Goal: Information Seeking & Learning: Learn about a topic

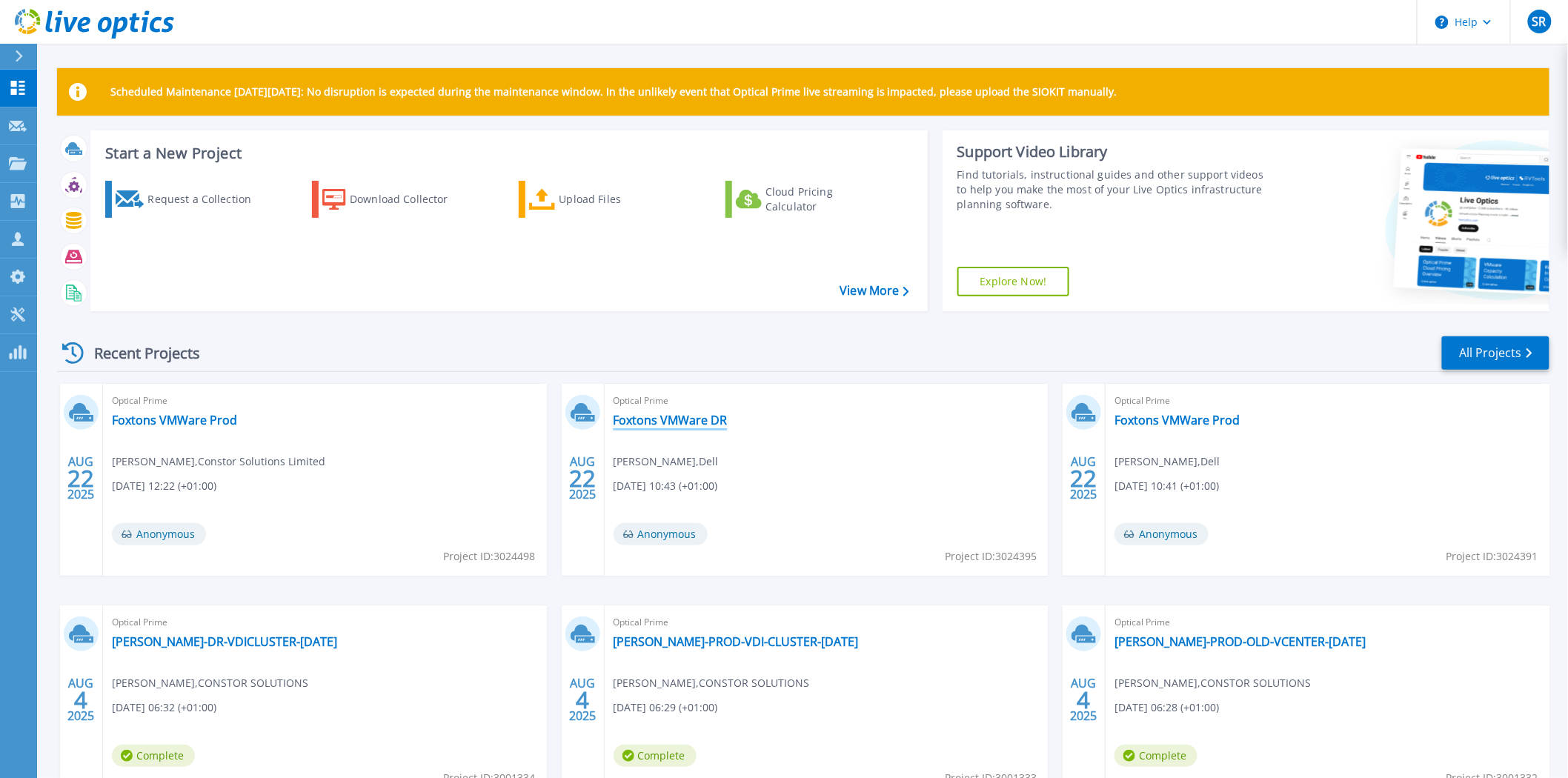
click at [686, 422] on link "Foxtons VMWare DR" at bounding box center [670, 420] width 114 height 15
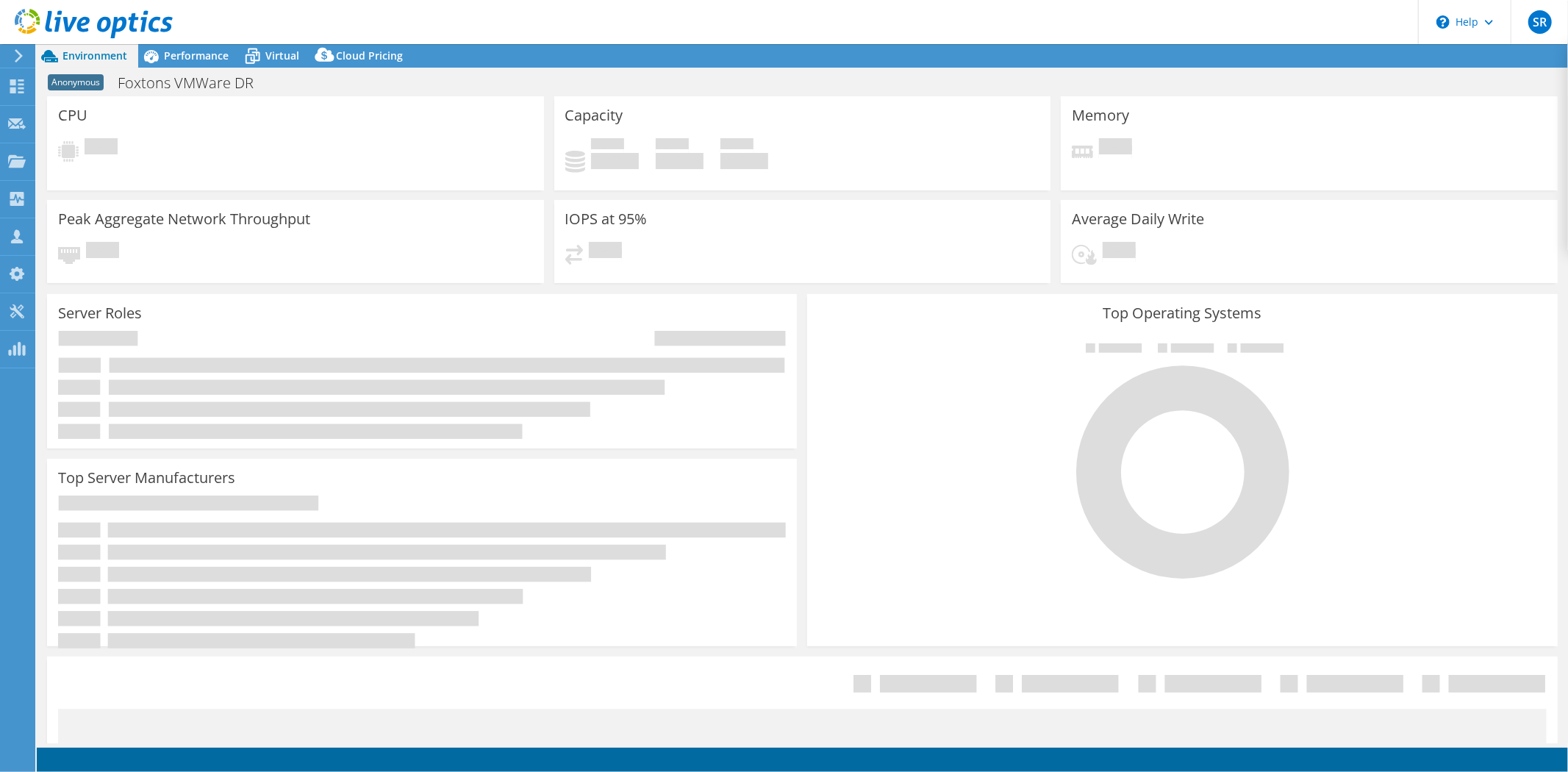
select select "USD"
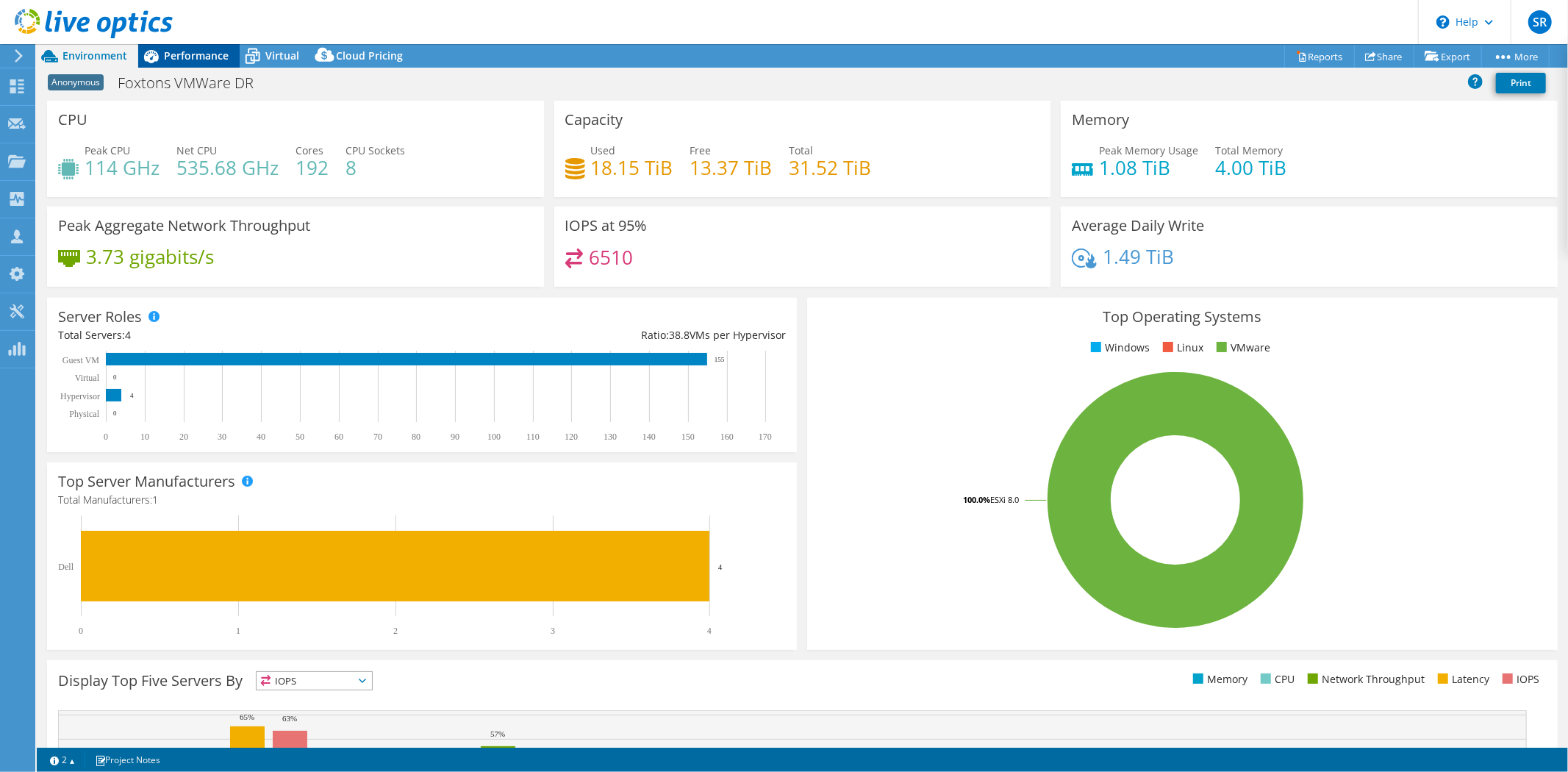
click at [215, 57] on span "Performance" at bounding box center [196, 55] width 65 height 14
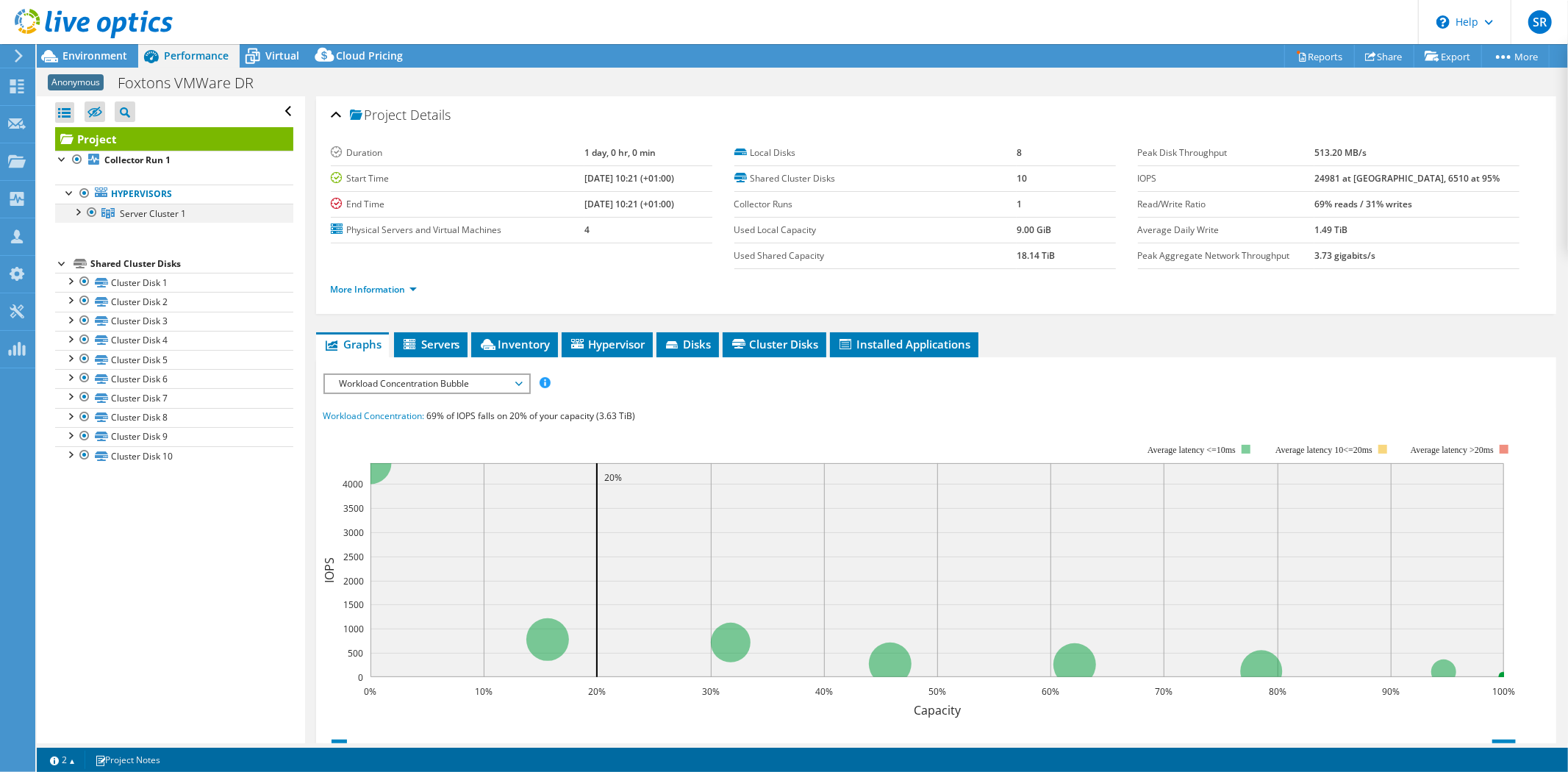
click at [81, 213] on div at bounding box center [78, 211] width 15 height 15
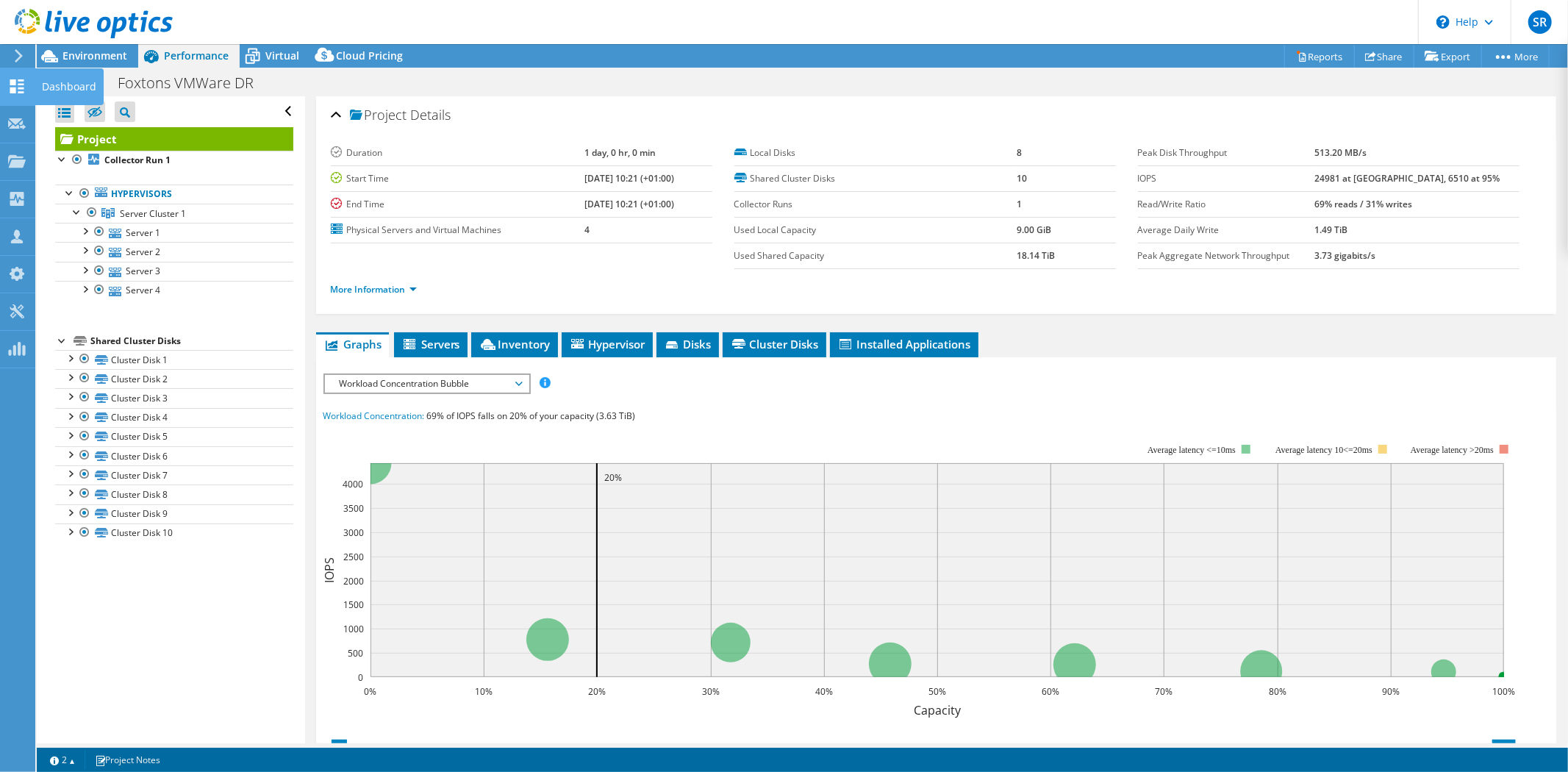
click at [19, 86] on use at bounding box center [17, 86] width 14 height 14
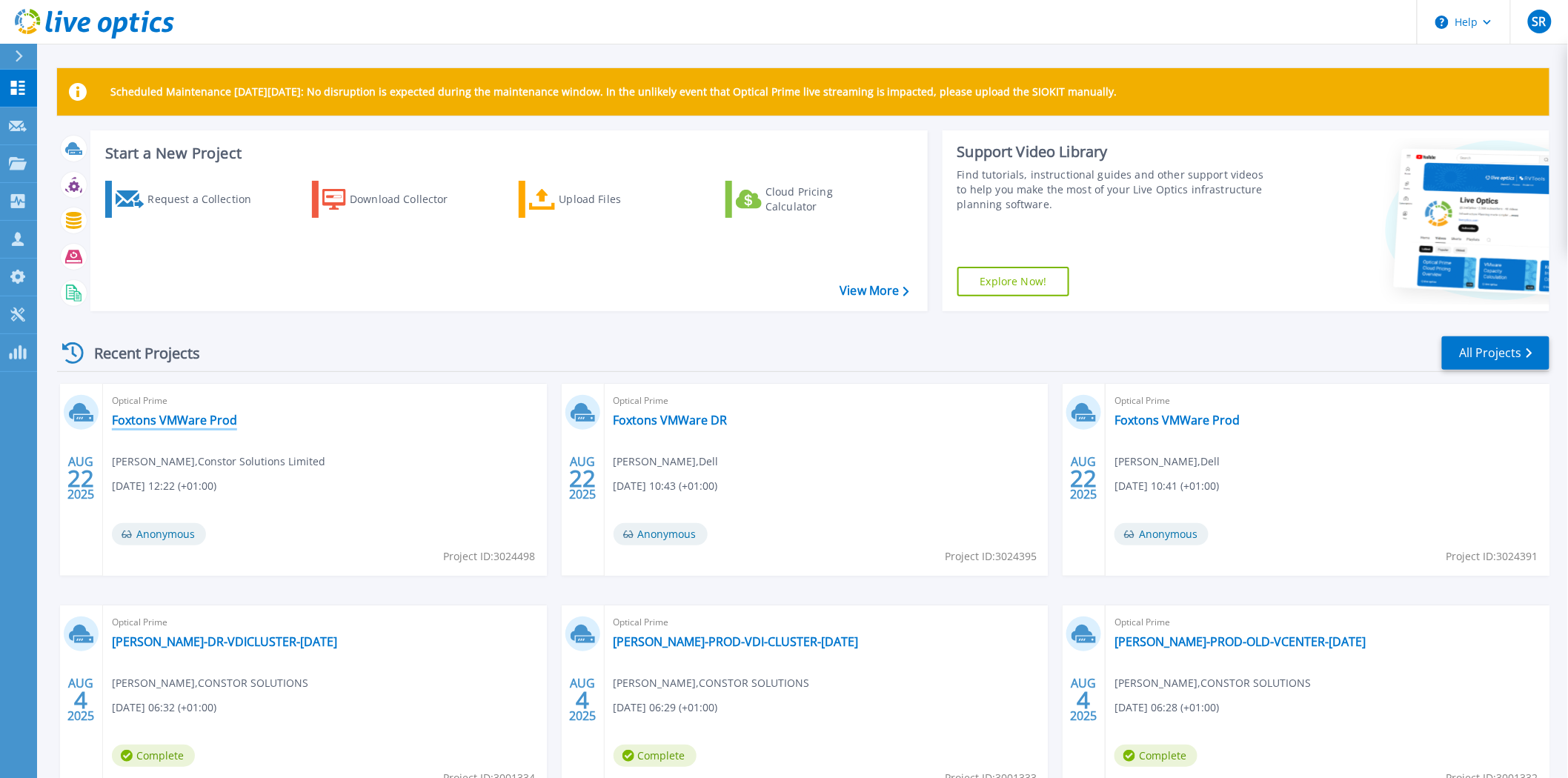
click at [175, 415] on link "Foxtons VMWare Prod" at bounding box center [174, 420] width 125 height 15
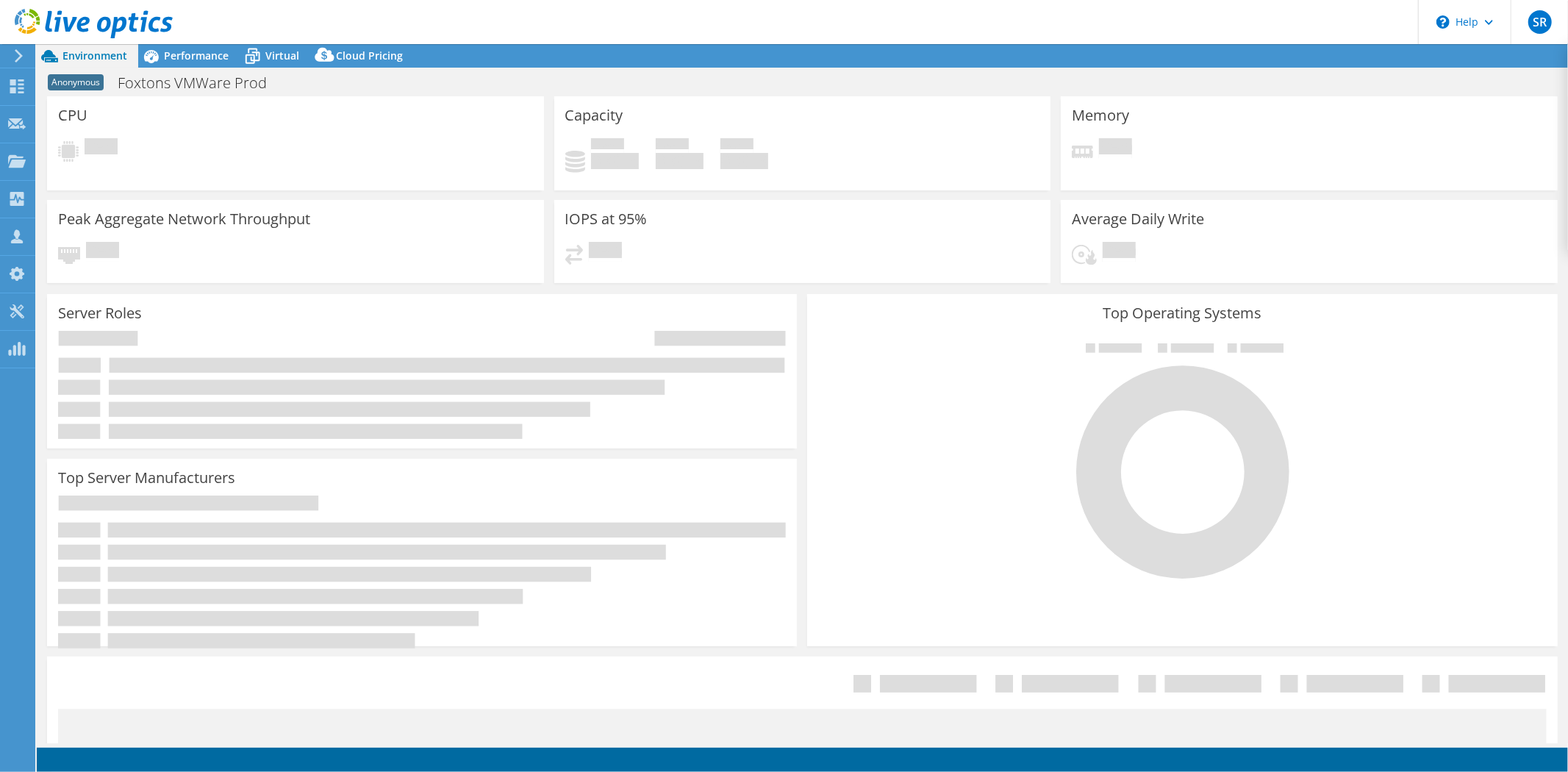
select select "USD"
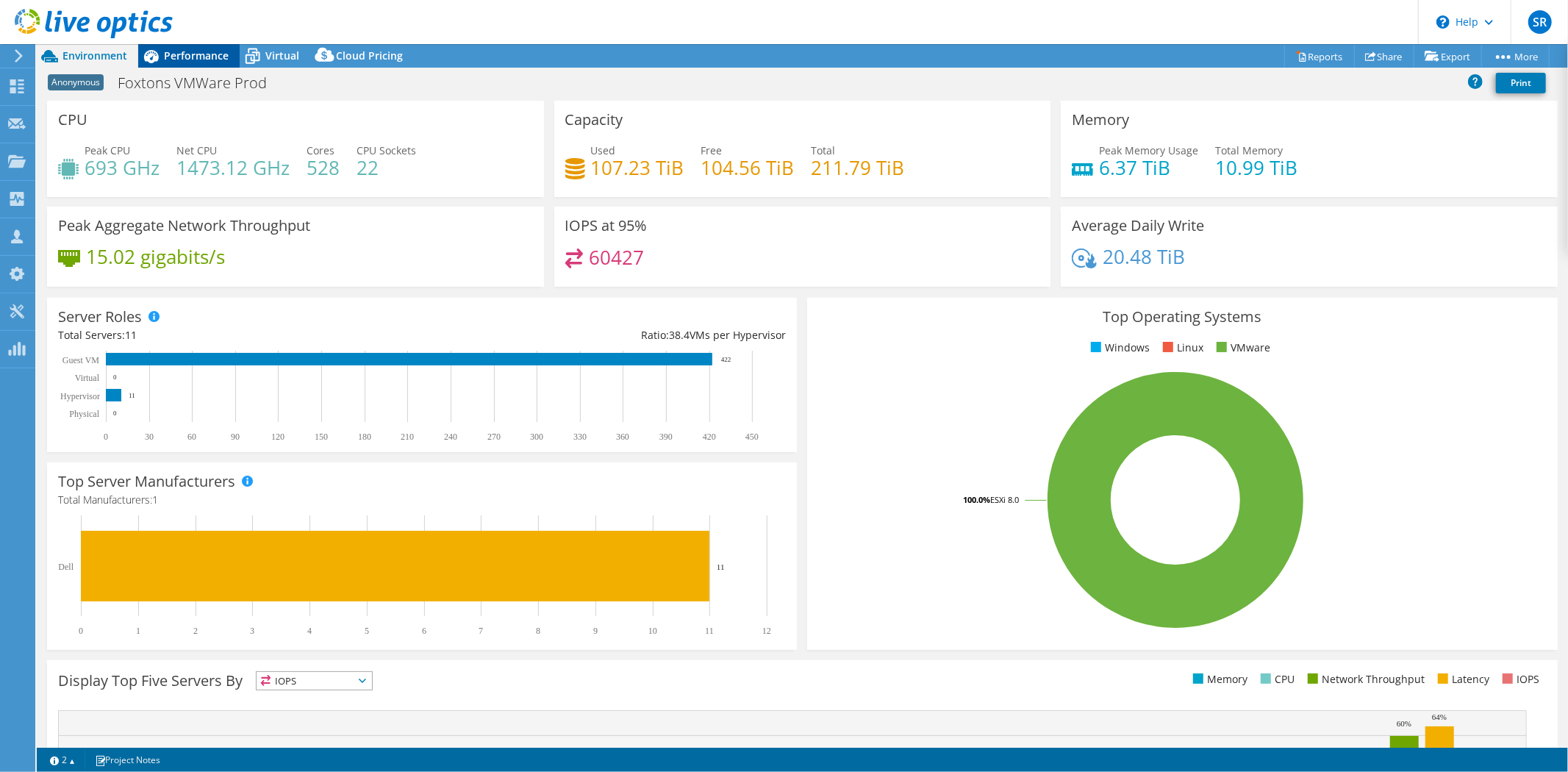
click at [204, 52] on span "Performance" at bounding box center [196, 55] width 65 height 14
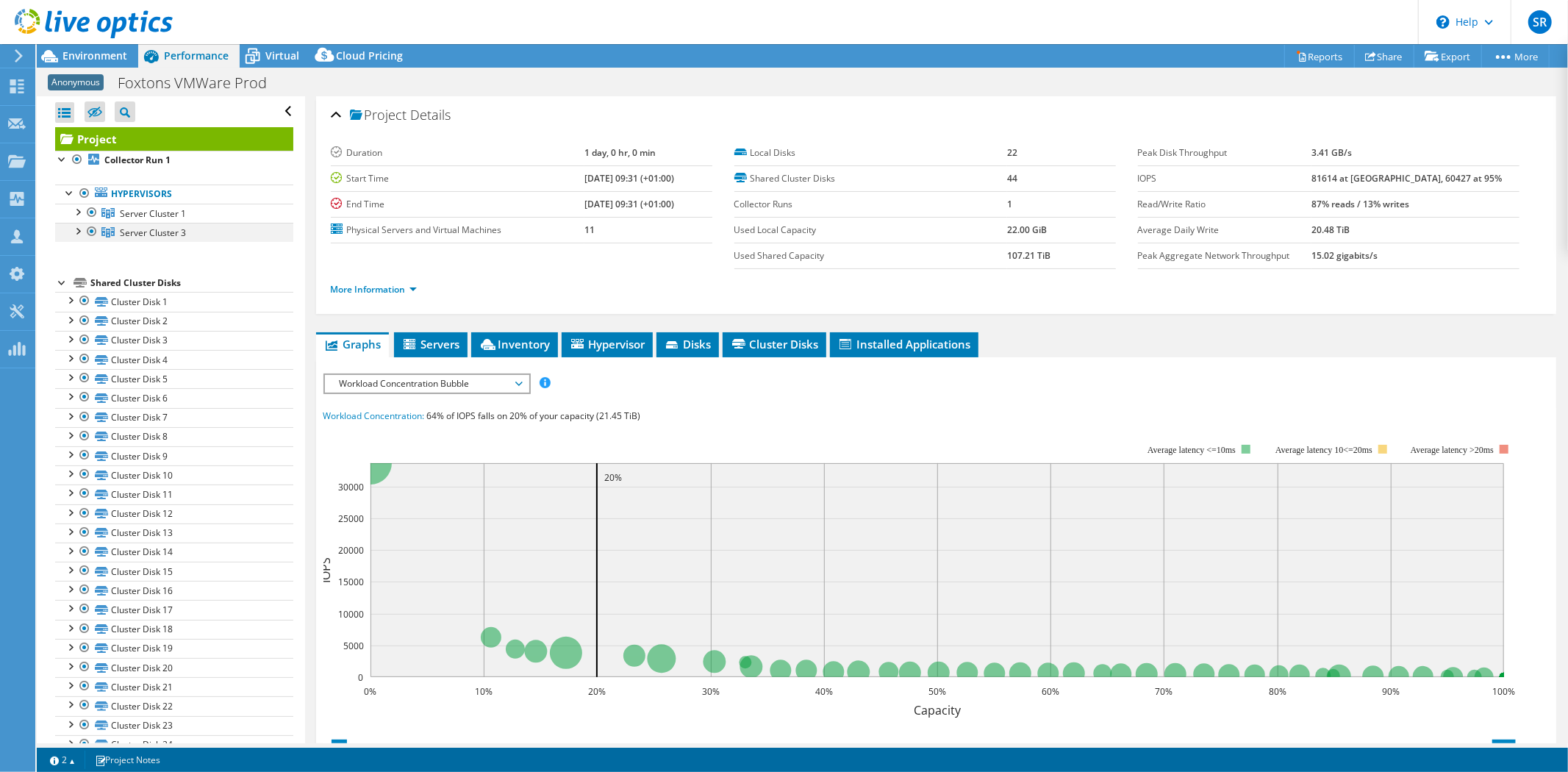
click at [79, 232] on div at bounding box center [78, 230] width 15 height 15
click at [79, 213] on div at bounding box center [78, 211] width 15 height 15
click at [1450, 332] on ul "Graphs Servers Inventory Hypervisor Disks Cluster Disks Installed Applications" at bounding box center [936, 345] width 1241 height 25
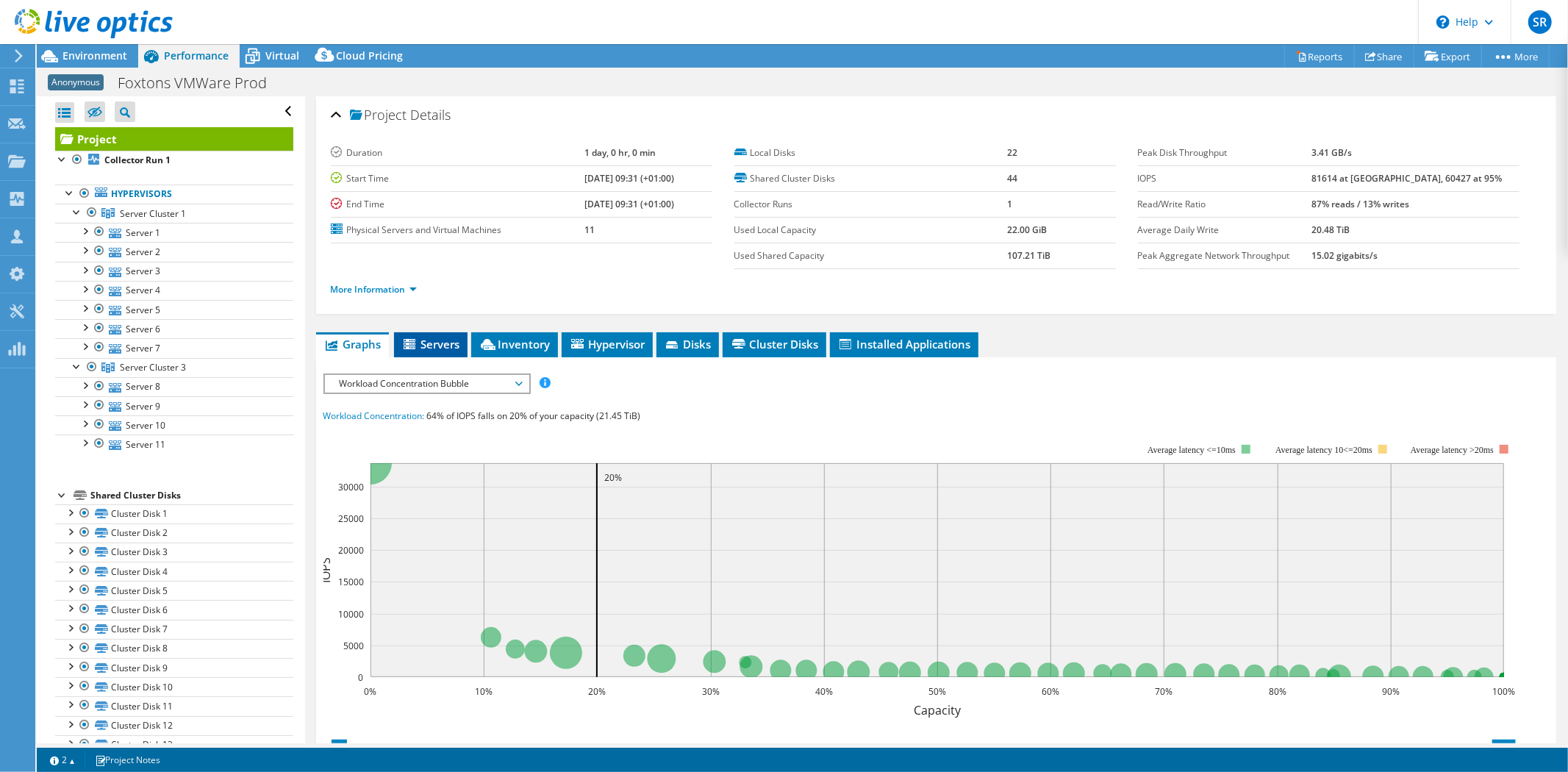
click at [447, 346] on span "Servers" at bounding box center [431, 344] width 59 height 15
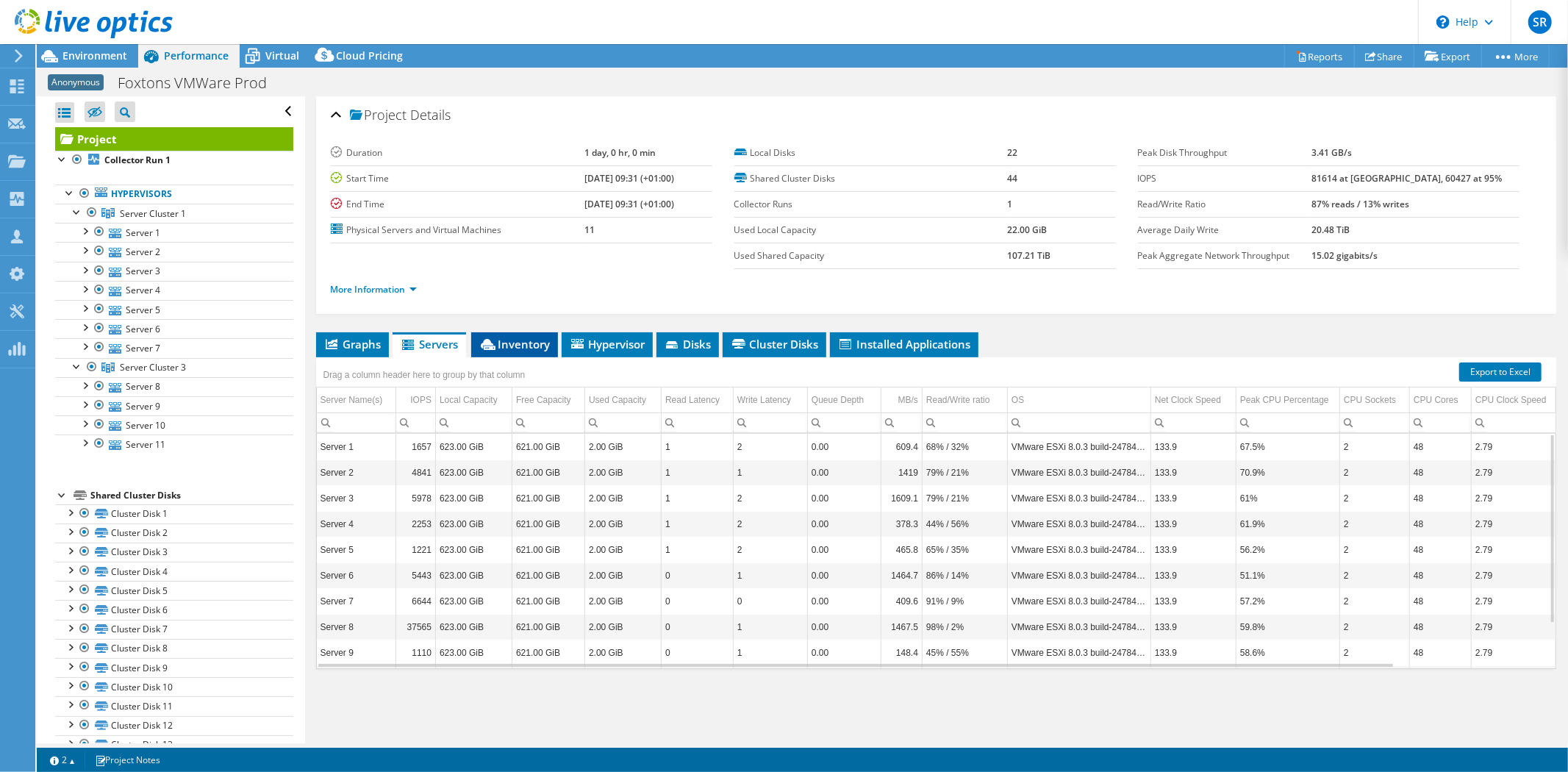
click at [497, 339] on span "Inventory" at bounding box center [514, 344] width 72 height 15
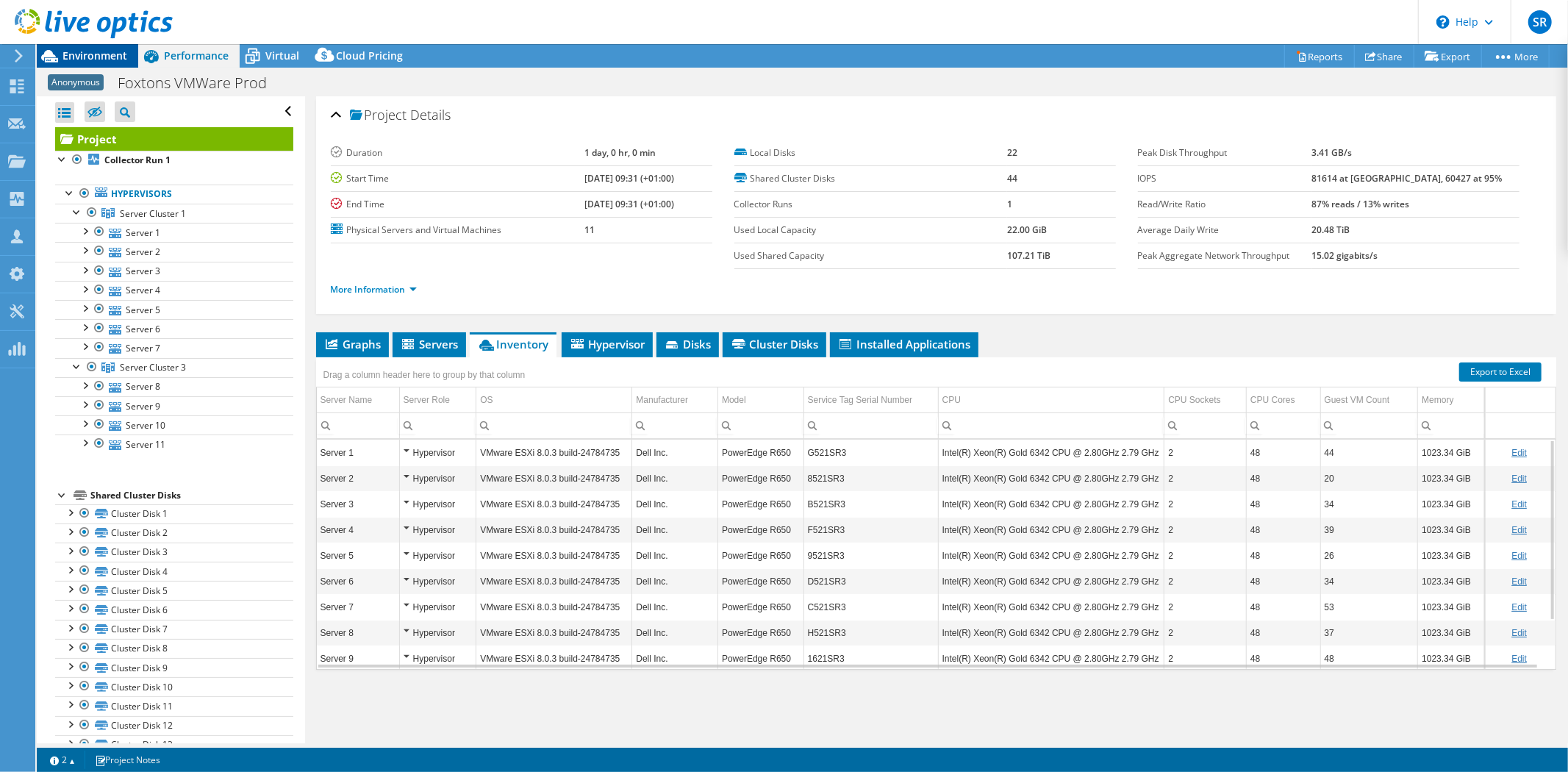
click at [78, 48] on span "Environment" at bounding box center [95, 55] width 65 height 14
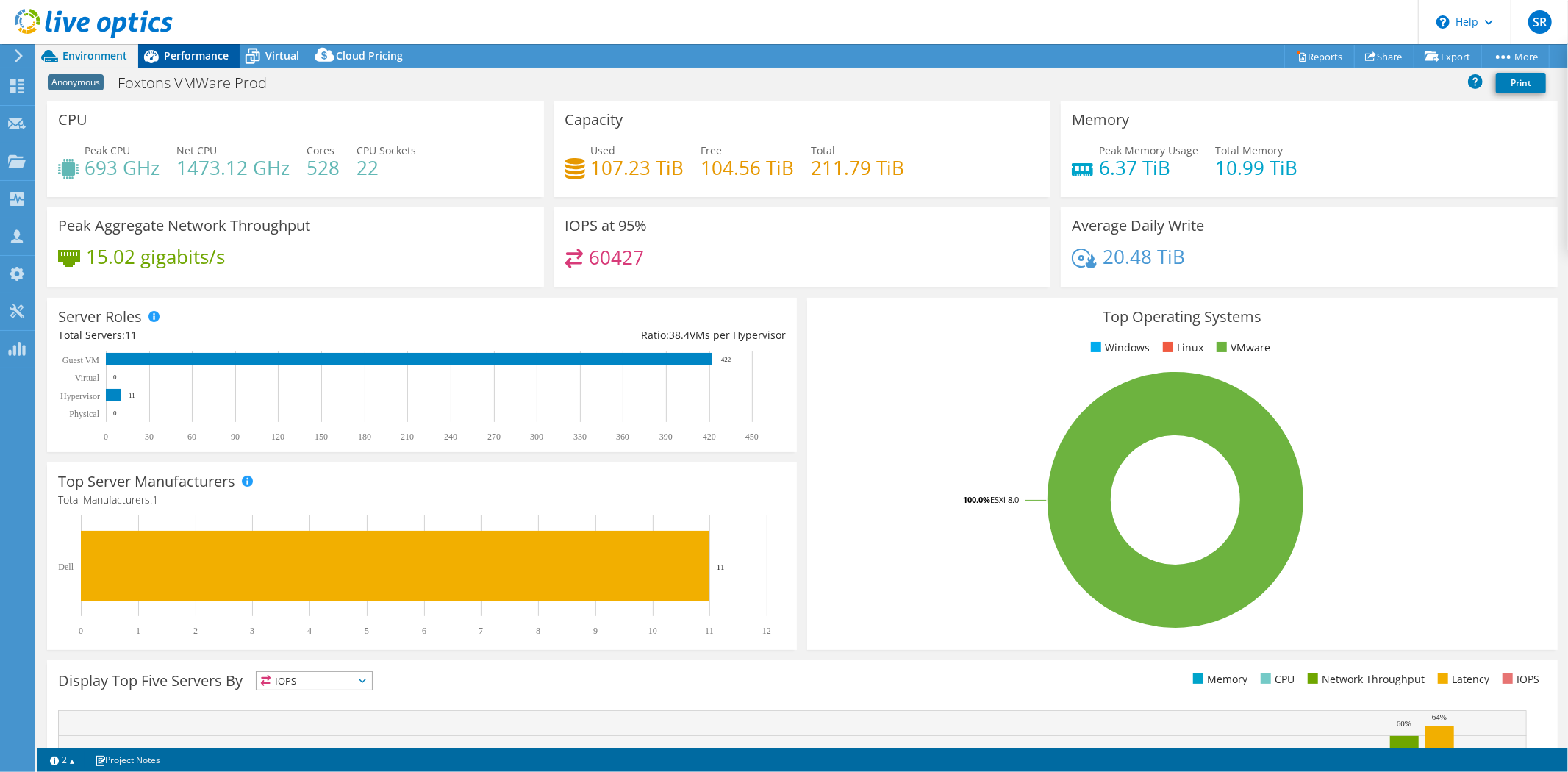
click at [215, 50] on span "Performance" at bounding box center [196, 55] width 65 height 14
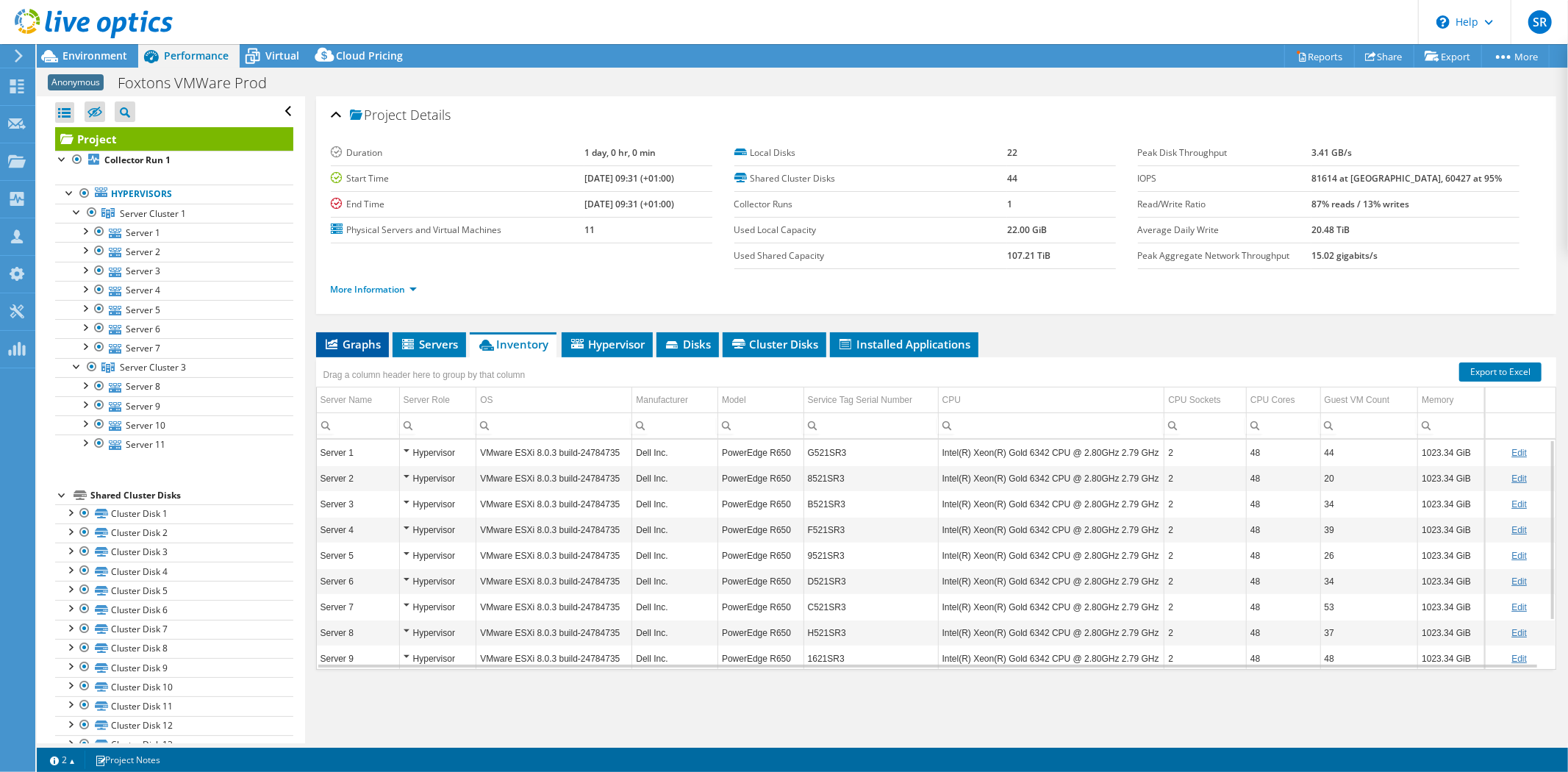
click at [349, 343] on span "Graphs" at bounding box center [352, 344] width 58 height 15
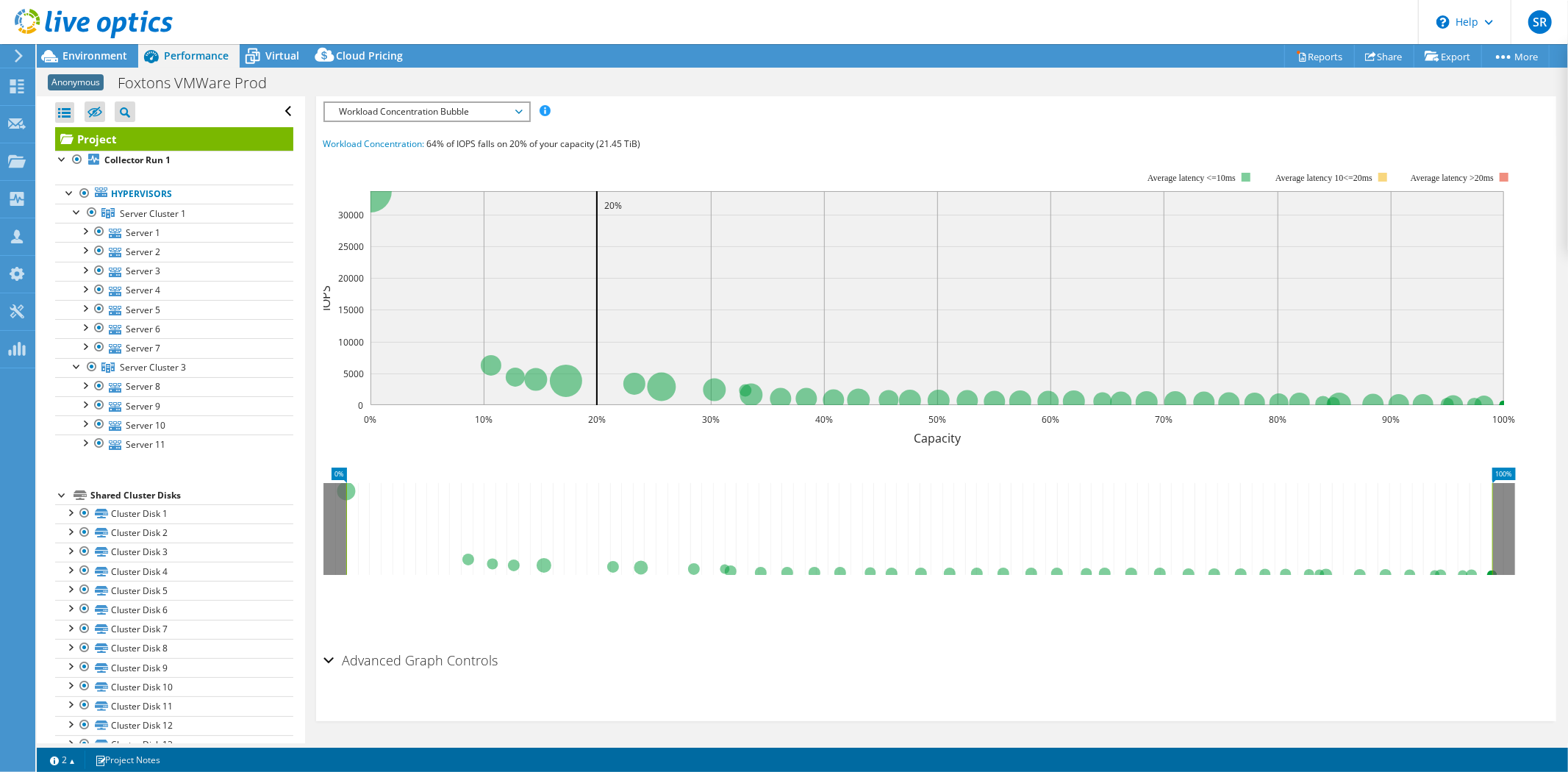
scroll to position [274, 0]
